Goal: Task Accomplishment & Management: Manage account settings

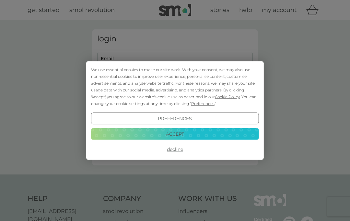
click at [163, 136] on button "Accept" at bounding box center [175, 134] width 168 height 12
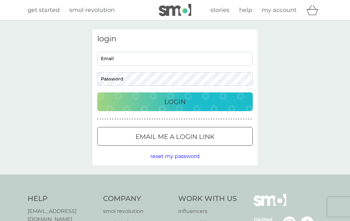
click at [129, 63] on input "Email" at bounding box center [174, 59] width 155 height 14
type input "[EMAIL_ADDRESS][DOMAIN_NAME]"
click at [175, 102] on button "Login" at bounding box center [174, 102] width 155 height 19
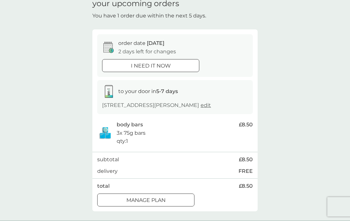
scroll to position [31, 0]
click at [160, 199] on p "Manage plan" at bounding box center [145, 200] width 39 height 8
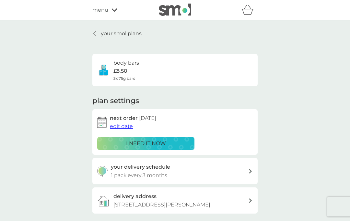
click at [311, 171] on div "your smol plans body bars £8.50 3x 75g bars plan settings next order 11 Oct 202…" at bounding box center [175, 142] width 350 height 244
click at [124, 128] on span "edit date" at bounding box center [121, 126] width 23 height 6
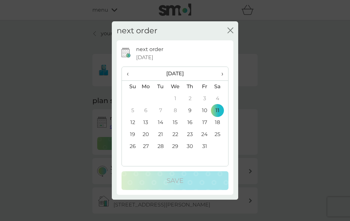
click at [224, 81] on th "›" at bounding box center [220, 74] width 16 height 14
click at [218, 81] on span "›" at bounding box center [220, 74] width 6 height 14
click at [205, 117] on td "12" at bounding box center [204, 111] width 15 height 12
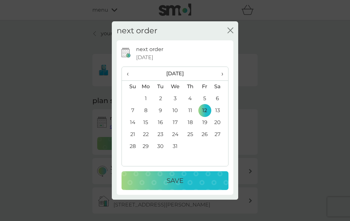
click at [171, 186] on p "Save" at bounding box center [174, 181] width 17 height 10
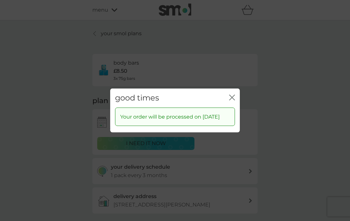
click at [234, 100] on icon "close" at bounding box center [233, 97] width 3 height 5
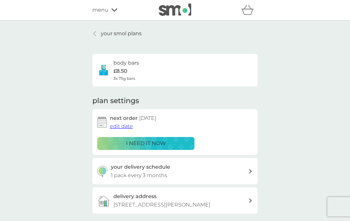
click at [102, 34] on p "your smol plans" at bounding box center [121, 33] width 41 height 8
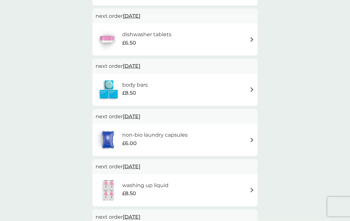
scroll to position [221, 0]
click at [249, 140] on img at bounding box center [251, 140] width 5 height 5
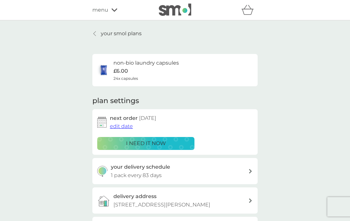
click at [119, 125] on span "edit date" at bounding box center [121, 126] width 23 height 6
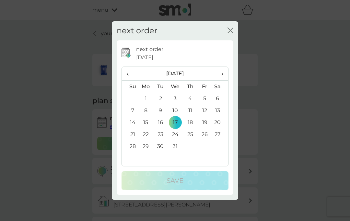
click at [205, 117] on td "12" at bounding box center [204, 111] width 15 height 12
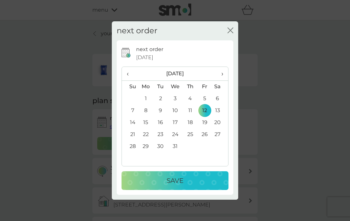
click at [168, 186] on p "Save" at bounding box center [174, 181] width 17 height 10
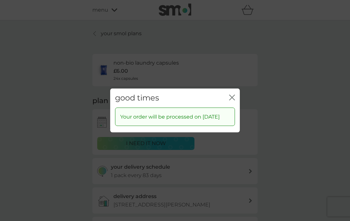
click at [232, 101] on icon "close" at bounding box center [232, 98] width 6 height 6
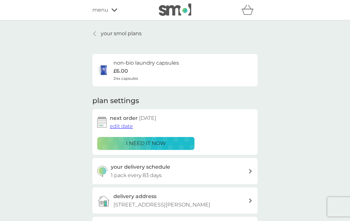
click at [96, 35] on div at bounding box center [95, 33] width 5 height 5
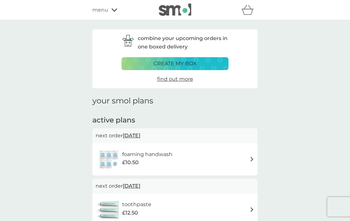
click at [115, 14] on div "menu" at bounding box center [119, 10] width 55 height 8
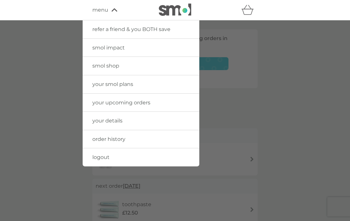
click at [97, 155] on span "logout" at bounding box center [100, 157] width 17 height 6
